Goal: Transaction & Acquisition: Register for event/course

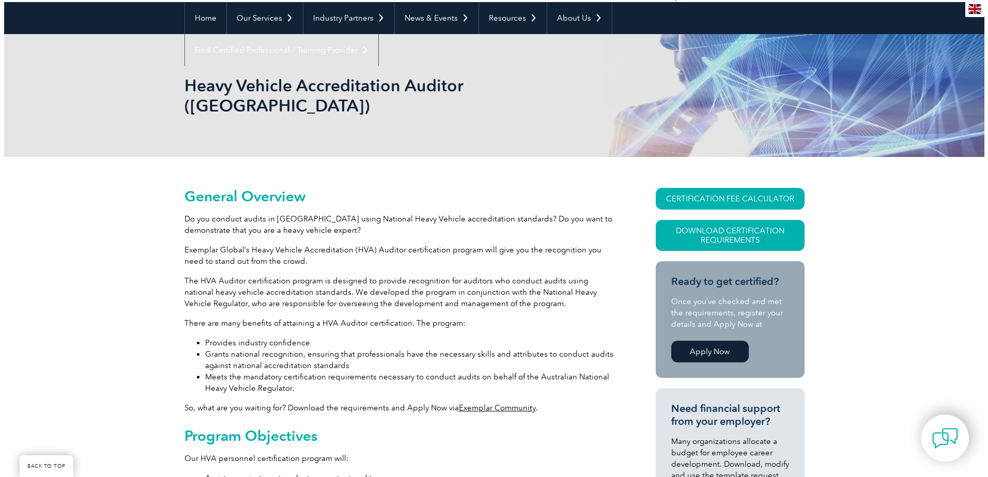
scroll to position [155, 0]
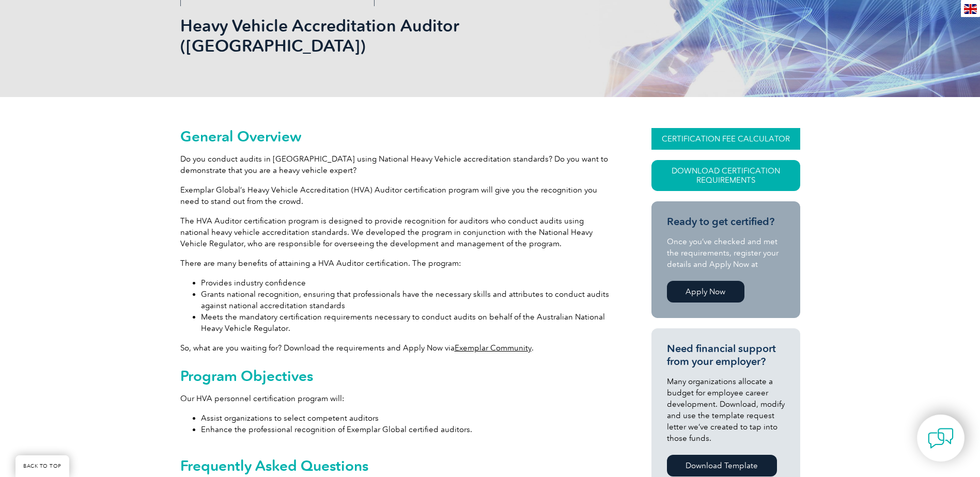
click at [726, 128] on link "CERTIFICATION FEE CALCULATOR" at bounding box center [726, 139] width 149 height 22
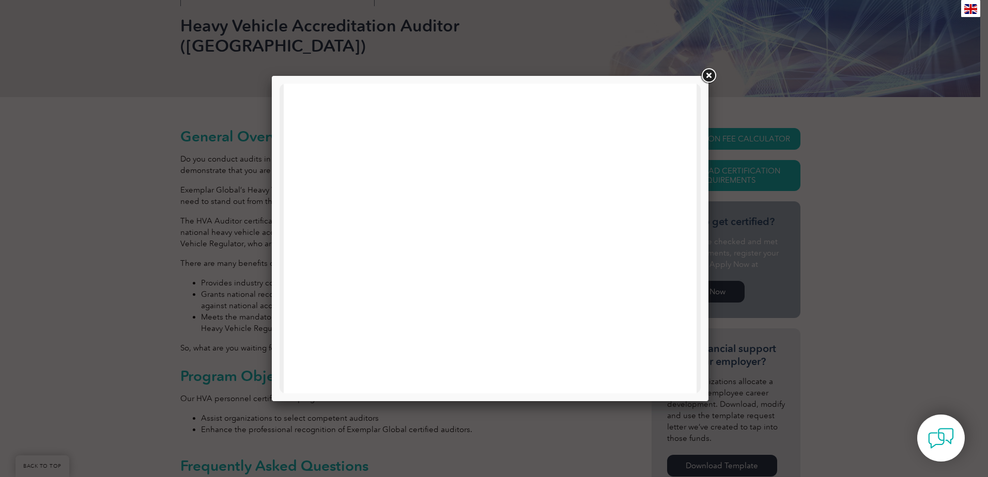
scroll to position [493, 0]
drag, startPoint x: 697, startPoint y: 304, endPoint x: 1006, endPoint y: 201, distance: 325.4
click at [709, 75] on link at bounding box center [708, 76] width 19 height 19
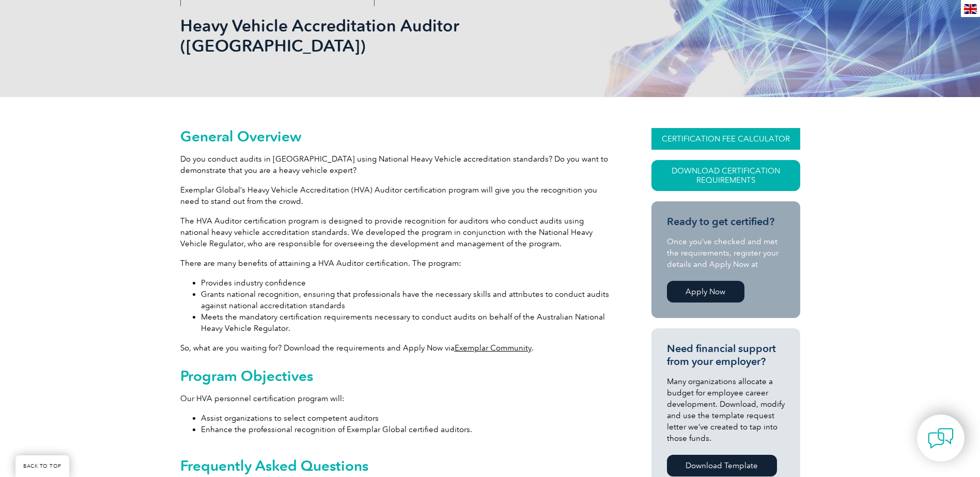
click at [714, 128] on link "CERTIFICATION FEE CALCULATOR" at bounding box center [726, 139] width 149 height 22
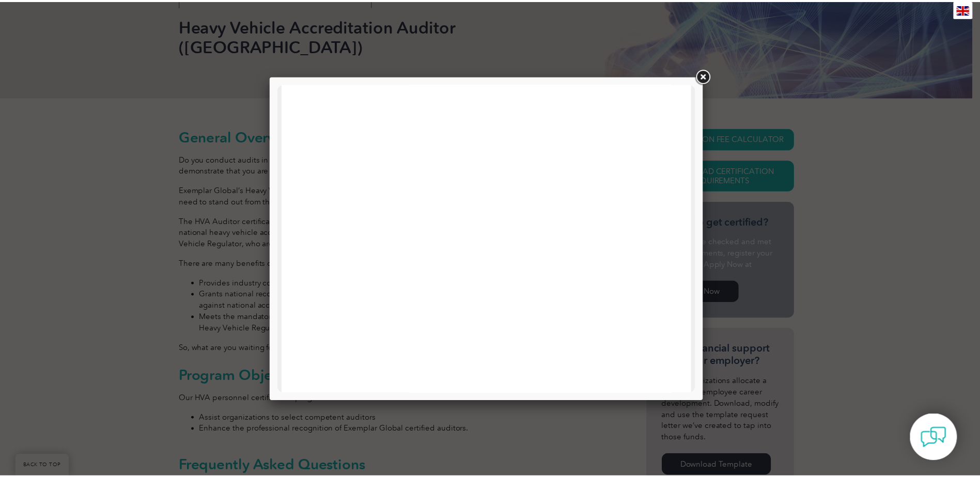
scroll to position [0, 0]
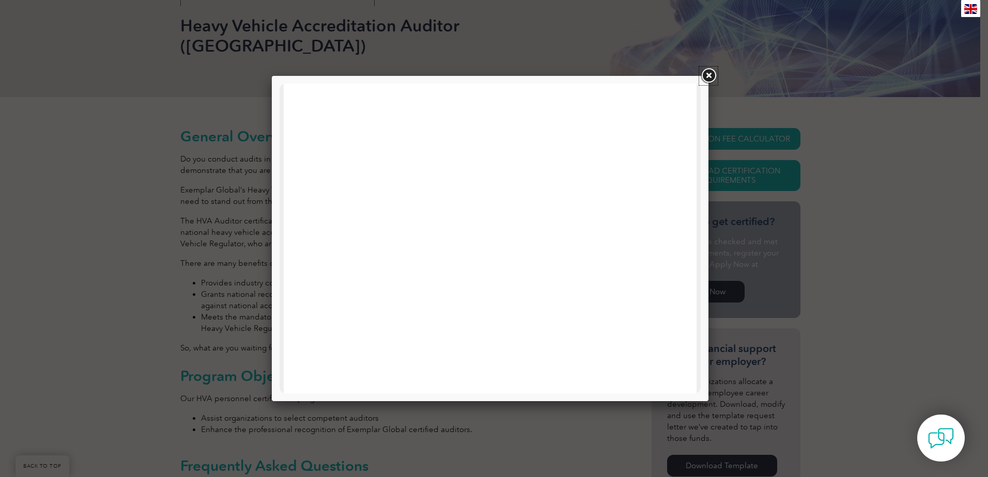
click at [716, 75] on link at bounding box center [708, 76] width 19 height 19
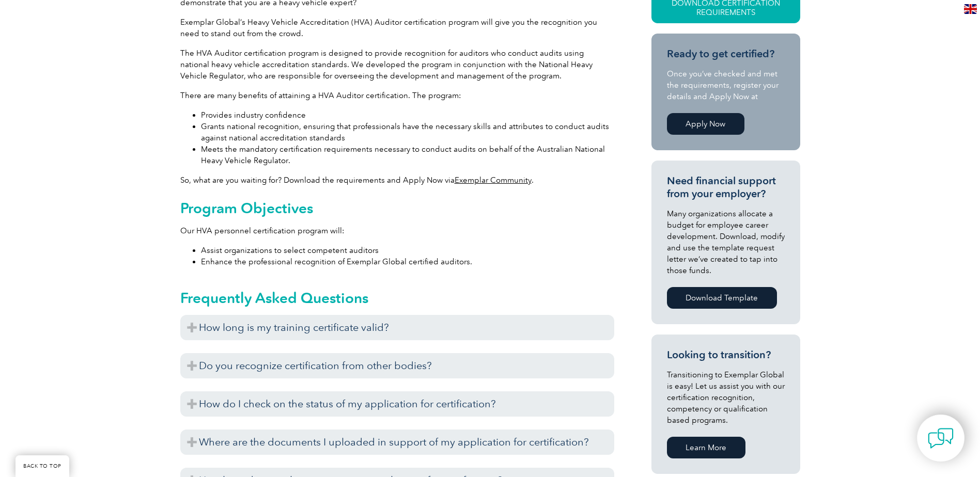
scroll to position [362, 0]
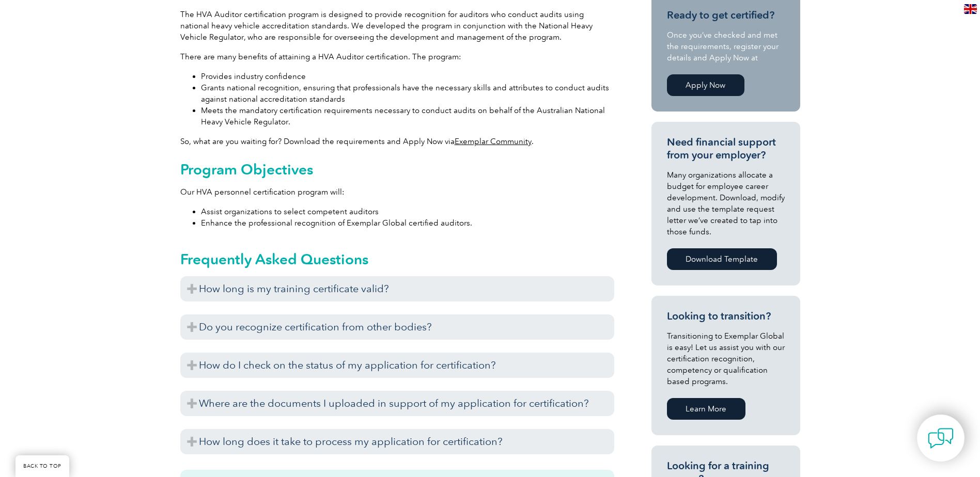
click at [710, 74] on link "Apply Now" at bounding box center [706, 85] width 78 height 22
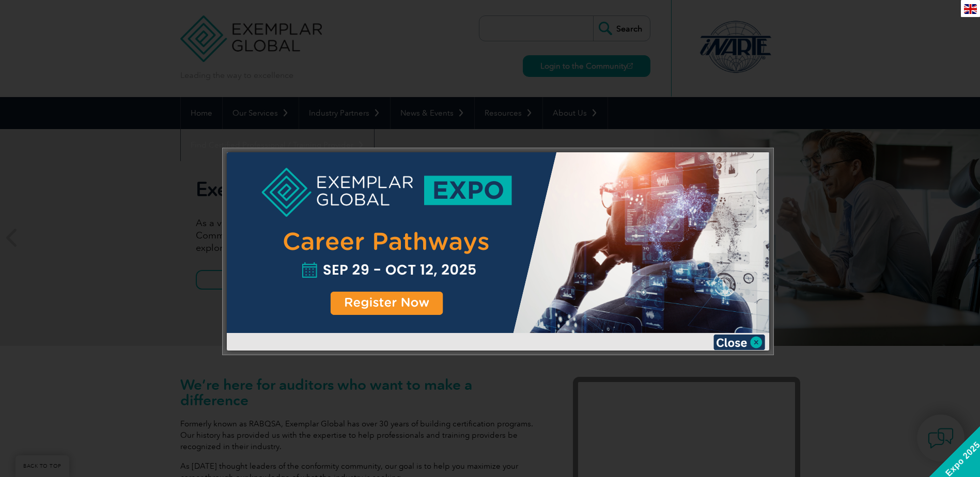
scroll to position [291, 0]
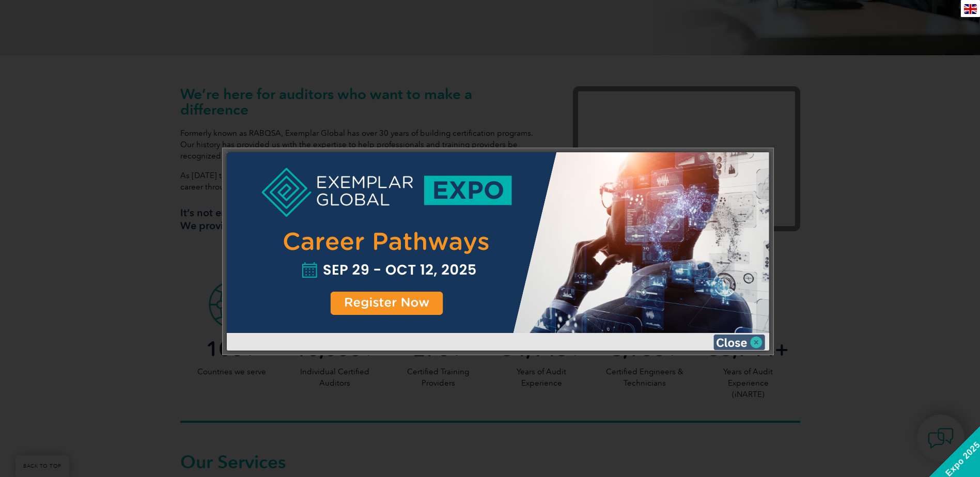
click at [727, 342] on img at bounding box center [740, 343] width 52 height 16
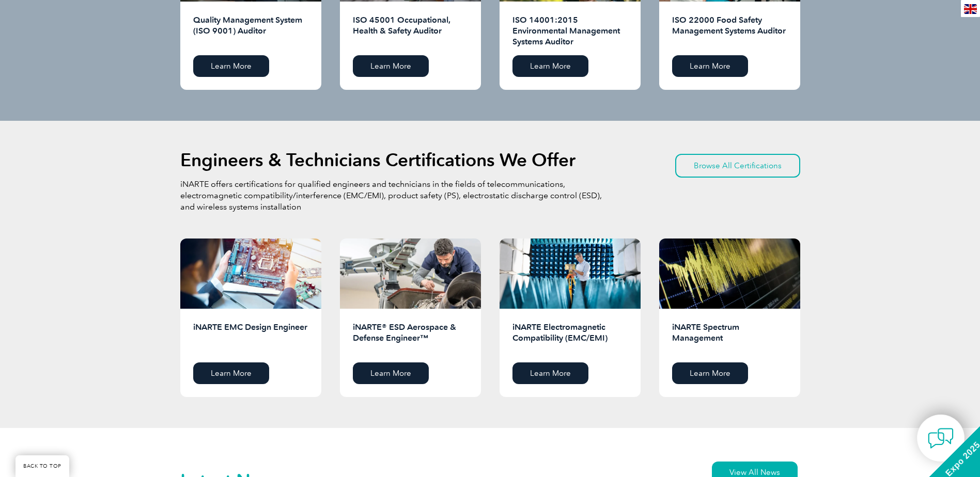
scroll to position [1189, 0]
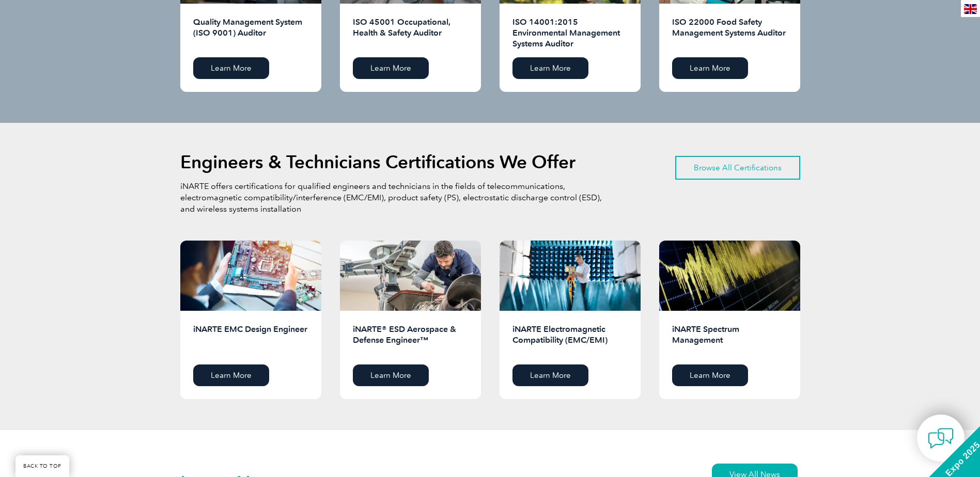
click at [721, 169] on link "Browse All Certifications" at bounding box center [737, 168] width 125 height 24
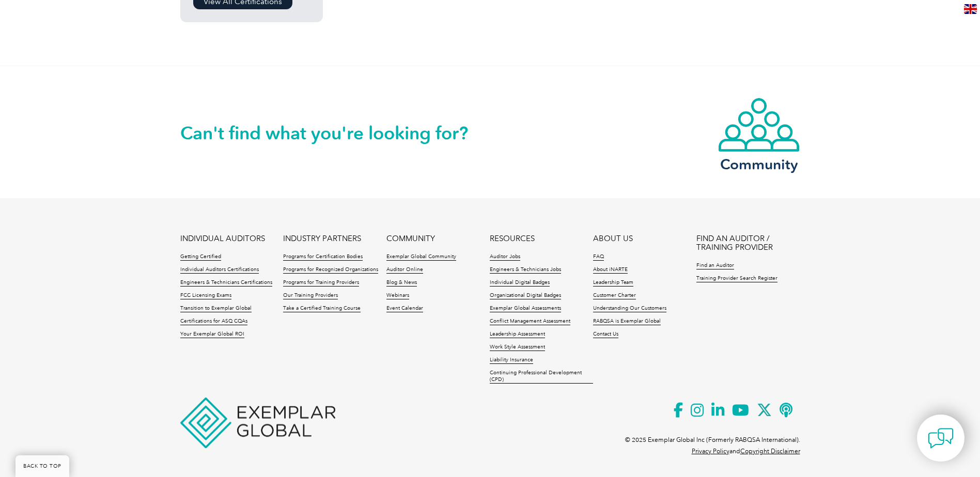
scroll to position [851, 0]
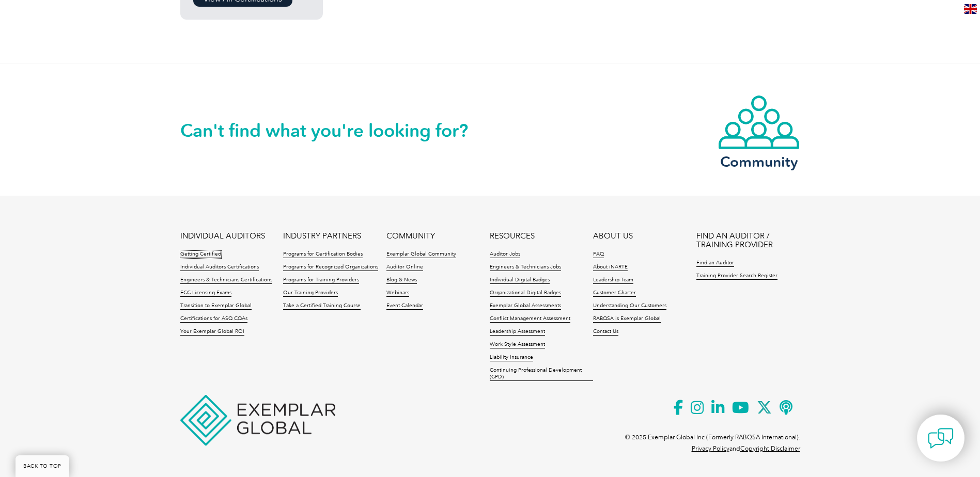
click at [213, 250] on li "INDIVIDUAL AUDITORS Getting Certified Individual Auditors Certifications Engine…" at bounding box center [231, 287] width 103 height 110
click at [233, 267] on link "Individual Auditors Certifications" at bounding box center [219, 267] width 79 height 7
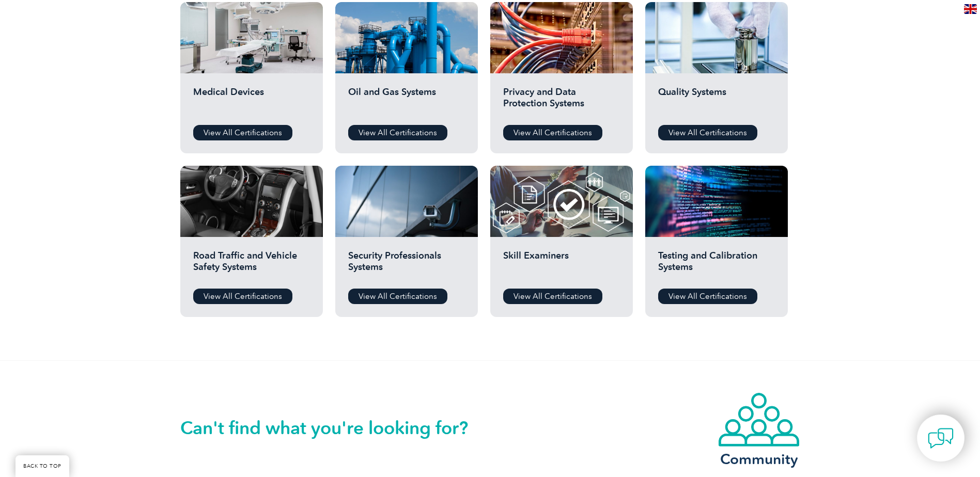
scroll to position [723, 0]
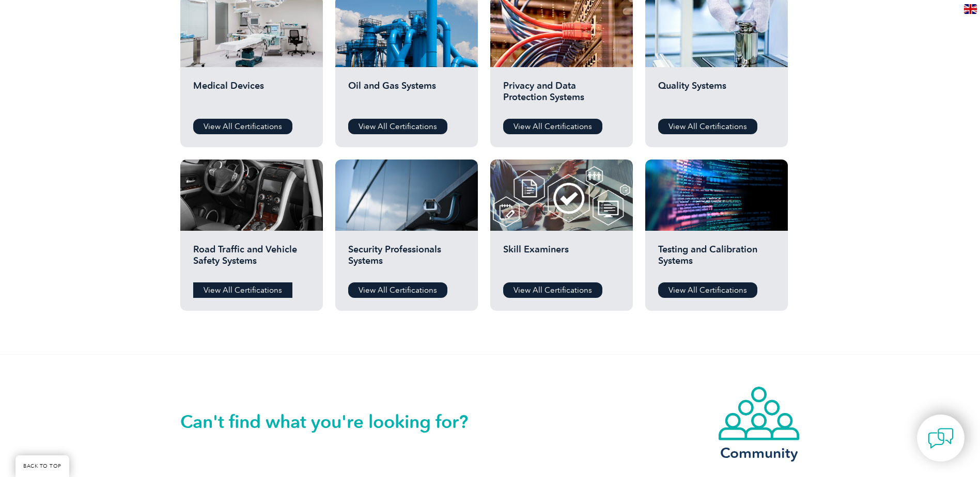
click at [246, 290] on link "View All Certifications" at bounding box center [242, 291] width 99 height 16
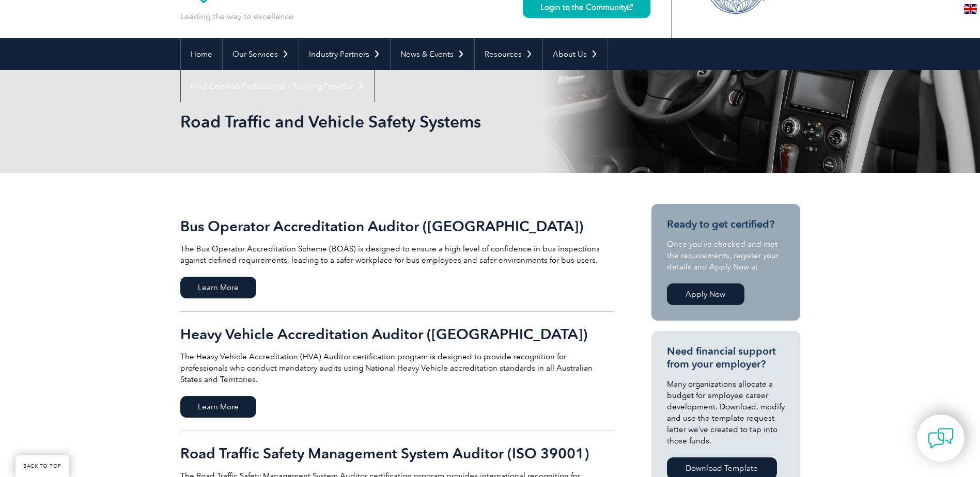
scroll to position [207, 0]
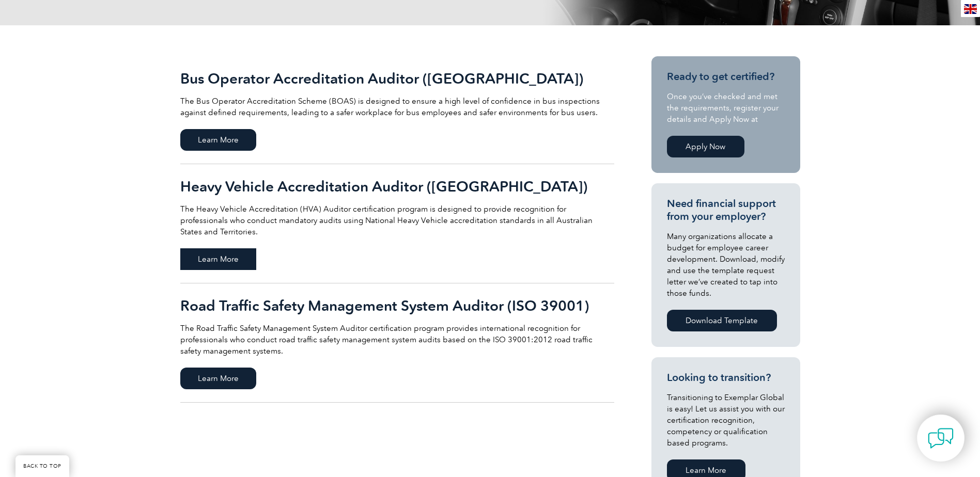
click at [232, 249] on span "Learn More" at bounding box center [218, 260] width 76 height 22
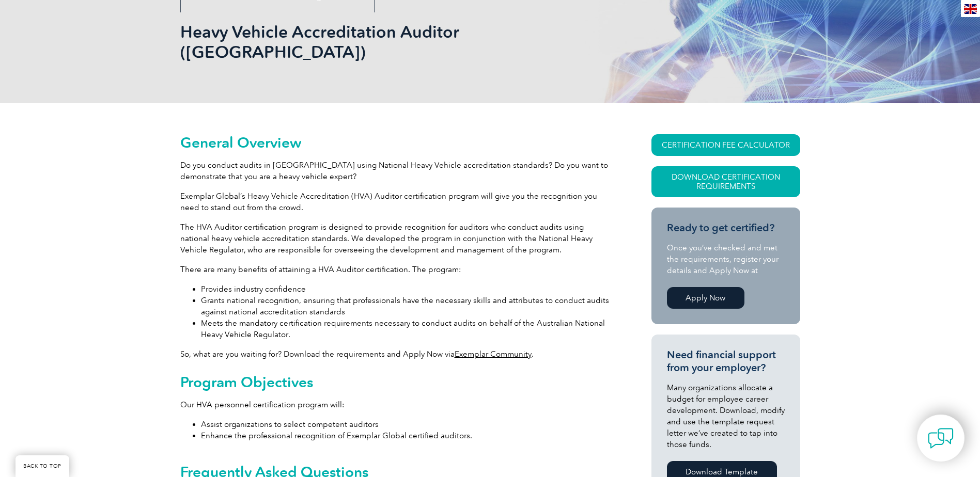
scroll to position [107, 0]
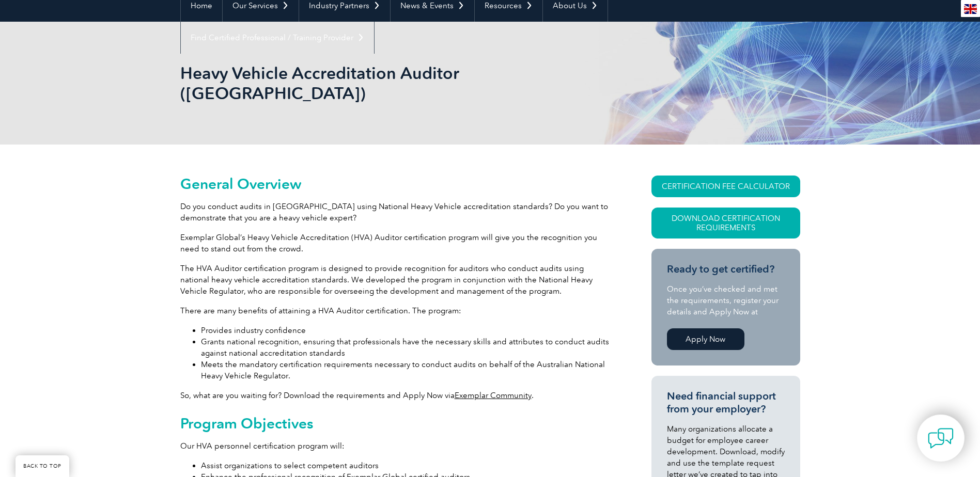
click at [718, 329] on link "Apply Now" at bounding box center [706, 340] width 78 height 22
